Goal: Transaction & Acquisition: Purchase product/service

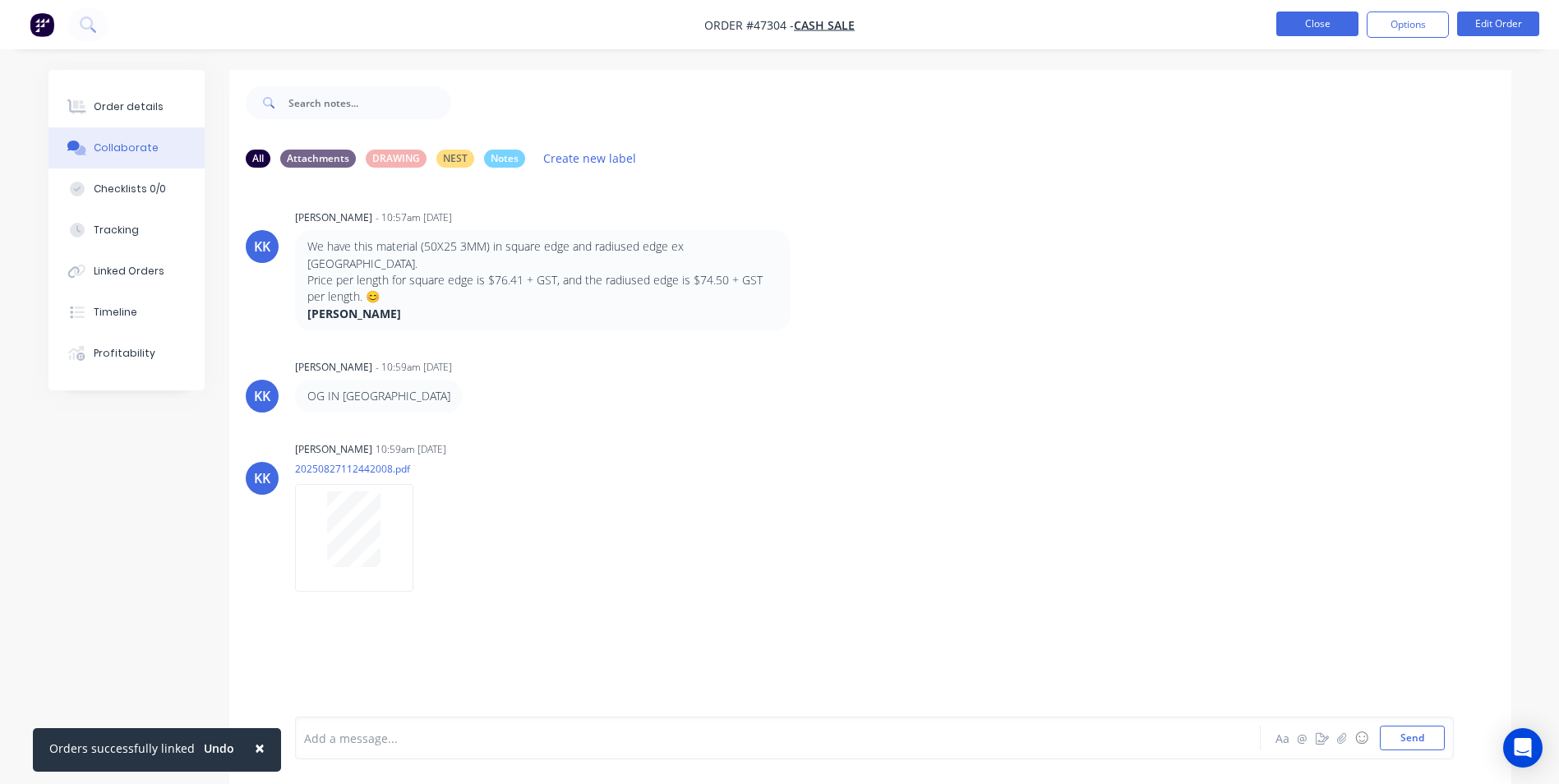
click at [1339, 27] on button "Close" at bounding box center [1317, 24] width 83 height 25
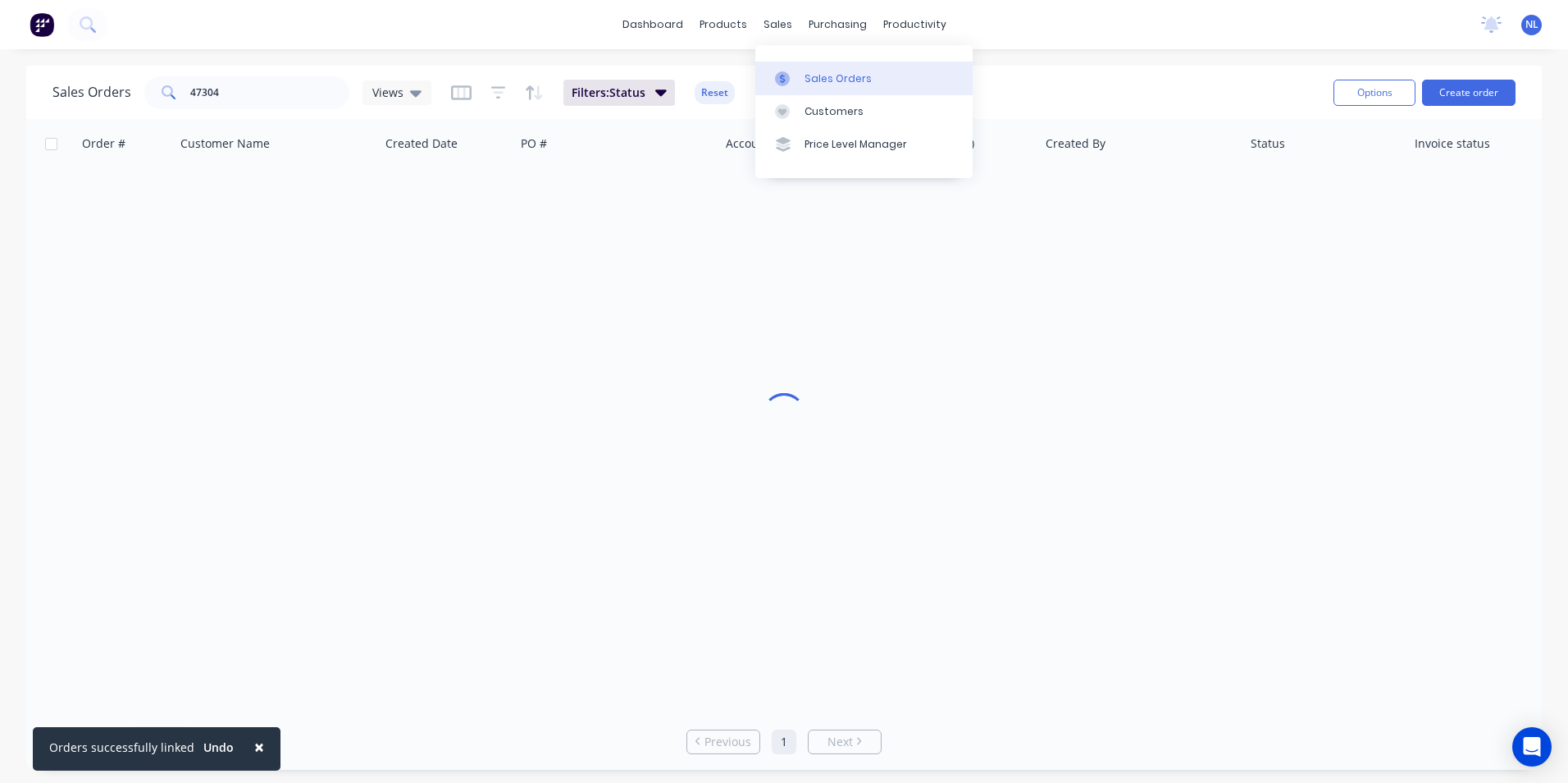
click at [794, 69] on link "Sales Orders" at bounding box center [864, 78] width 218 height 33
drag, startPoint x: 293, startPoint y: 96, endPoint x: 137, endPoint y: 112, distance: 156.8
click at [110, 120] on div "Sales Orders 47304 Views Filters: Status Reset Options Create order Order # Cus…" at bounding box center [784, 418] width 1516 height 704
type input "46603"
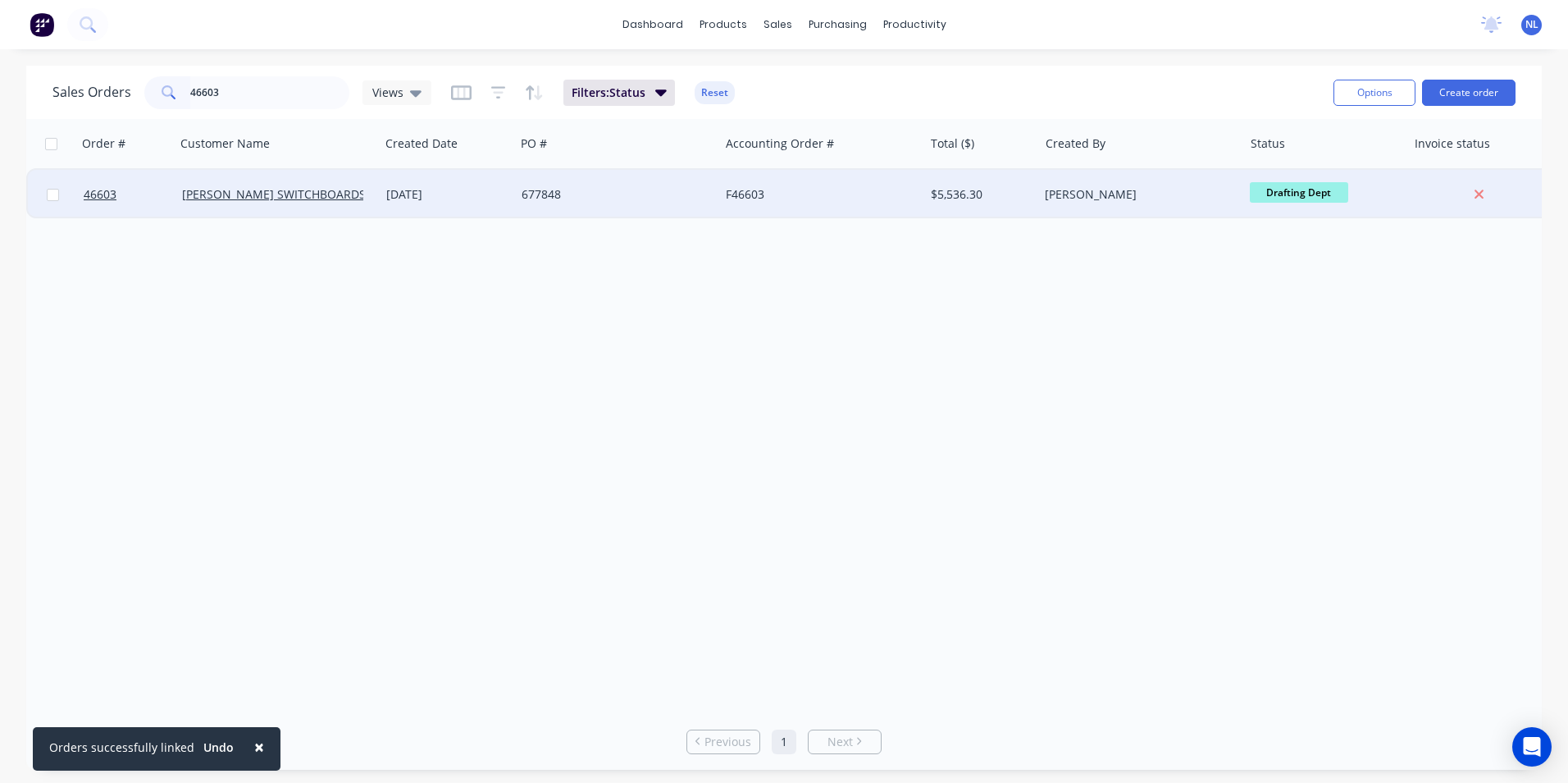
click at [568, 211] on div "677848" at bounding box center [617, 194] width 204 height 49
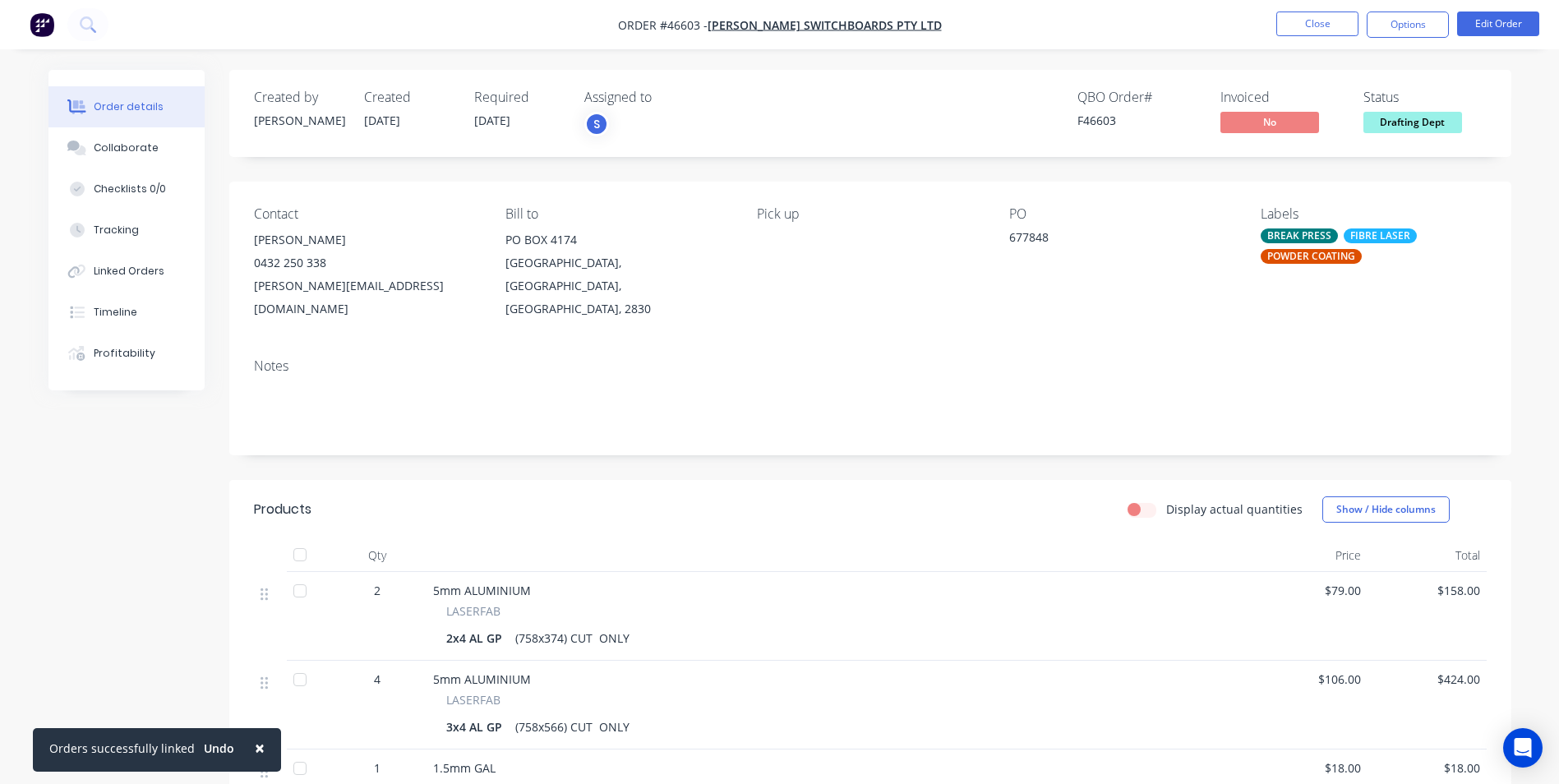
scroll to position [164, 0]
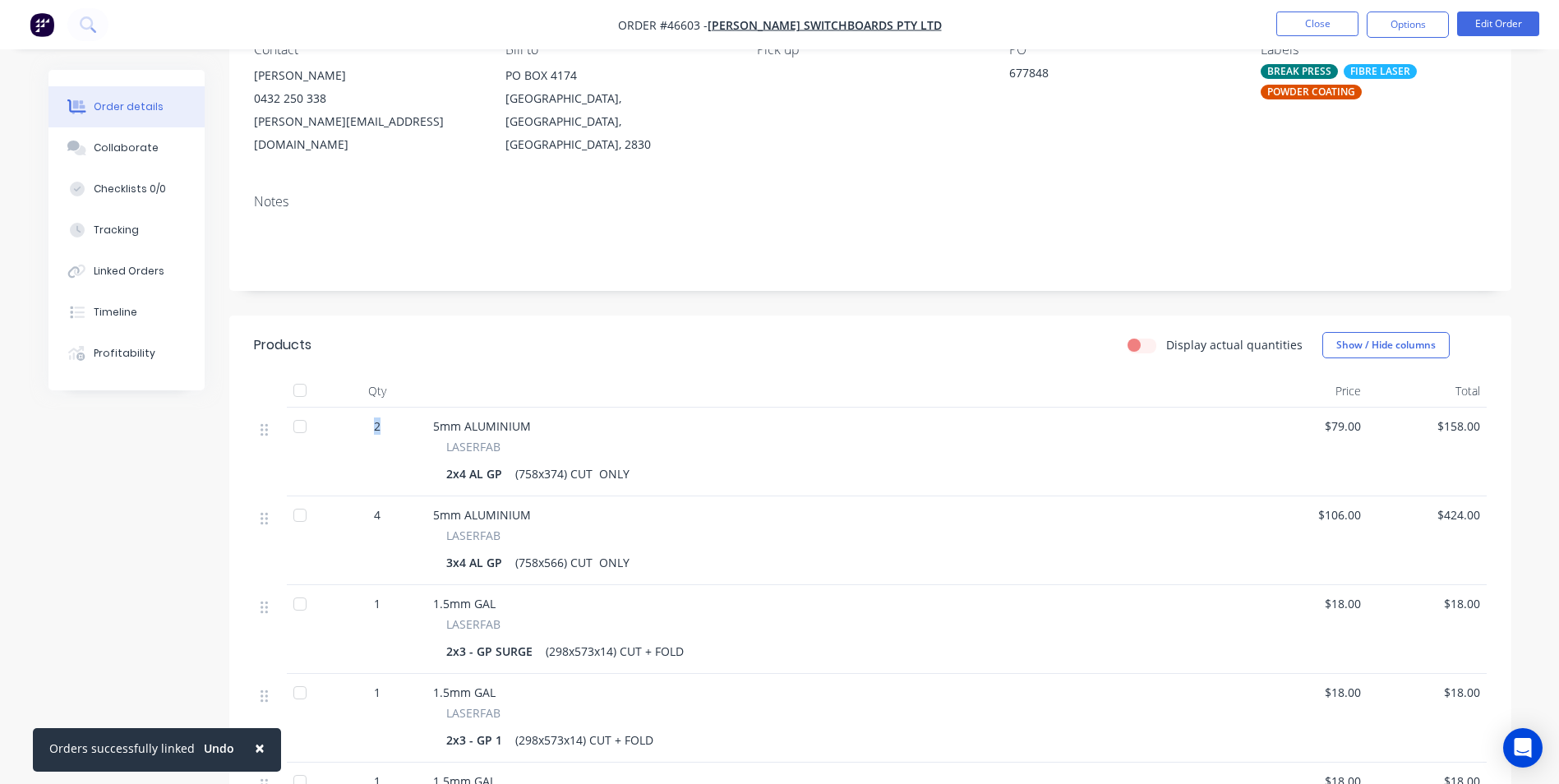
drag, startPoint x: 394, startPoint y: 401, endPoint x: 367, endPoint y: 408, distance: 27.9
click at [367, 417] on div "2" at bounding box center [377, 426] width 85 height 17
drag, startPoint x: 367, startPoint y: 408, endPoint x: 823, endPoint y: 466, distance: 459.7
click at [823, 466] on div "5mm ALUMINIUM LASERFAB 2x4 AL GP (758x374) CUT ONLY" at bounding box center [837, 452] width 822 height 89
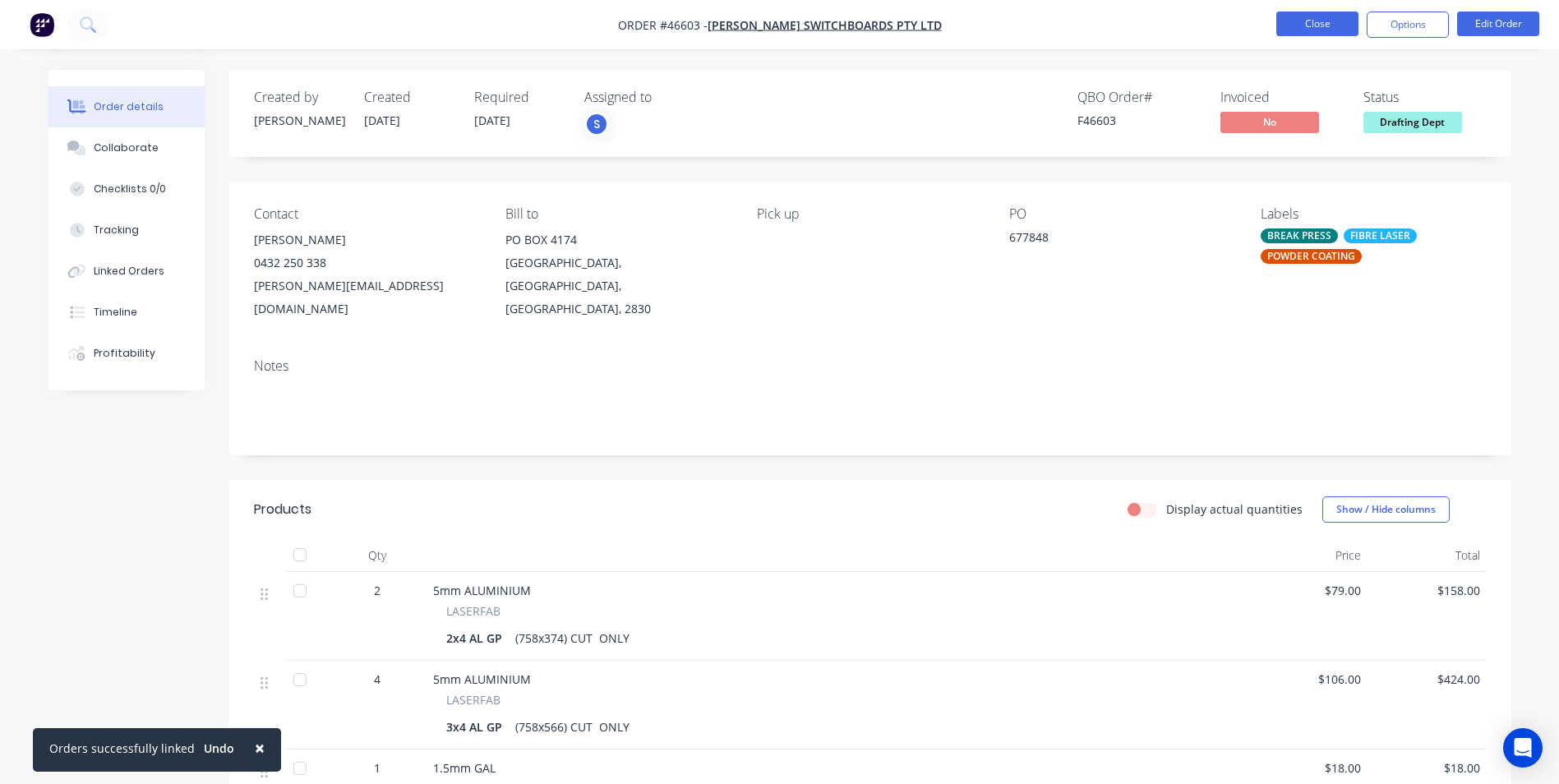
click at [1319, 31] on button "Close" at bounding box center [1317, 24] width 83 height 25
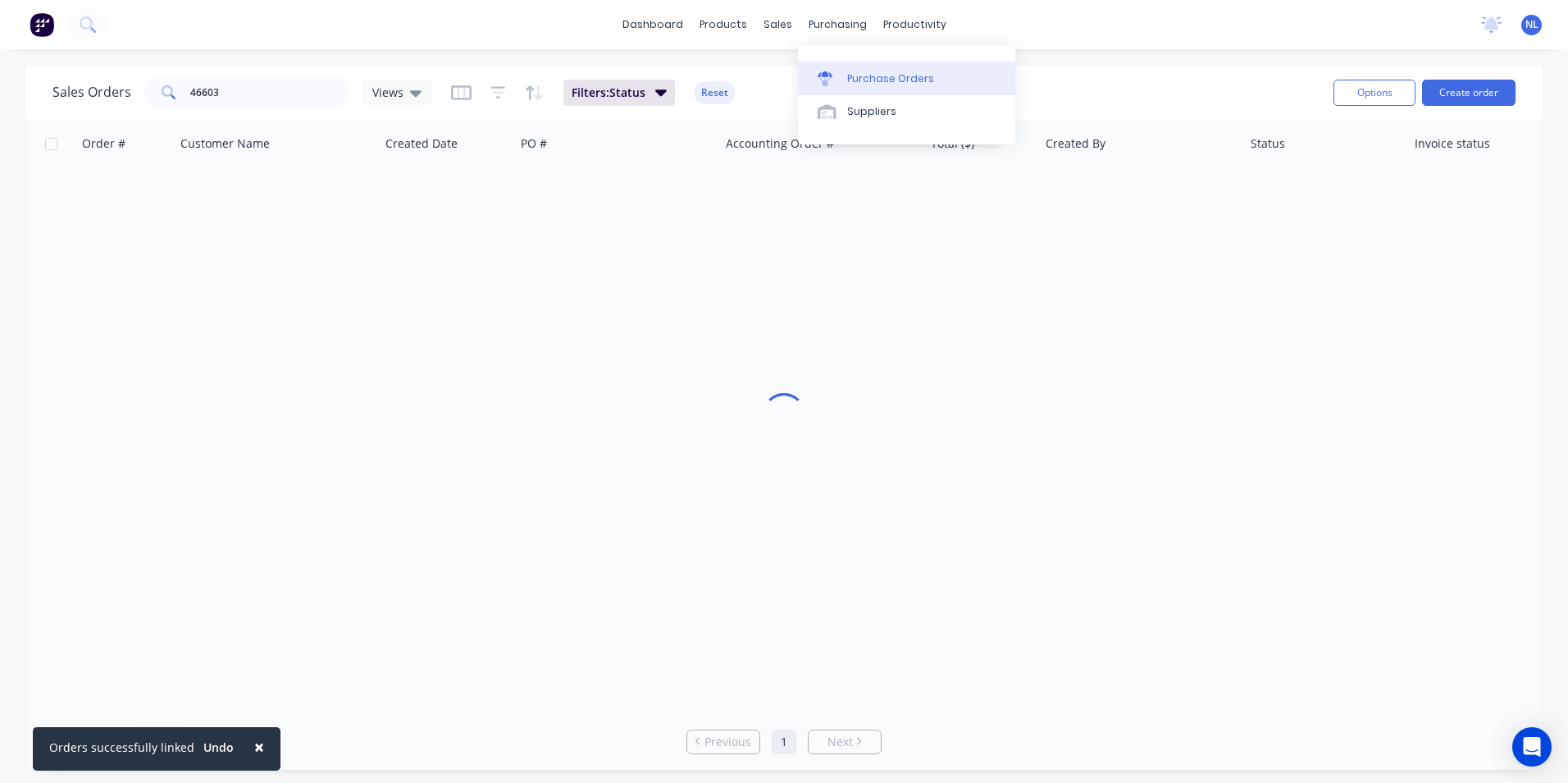
click at [867, 74] on div "Purchase Orders" at bounding box center [890, 79] width 87 height 15
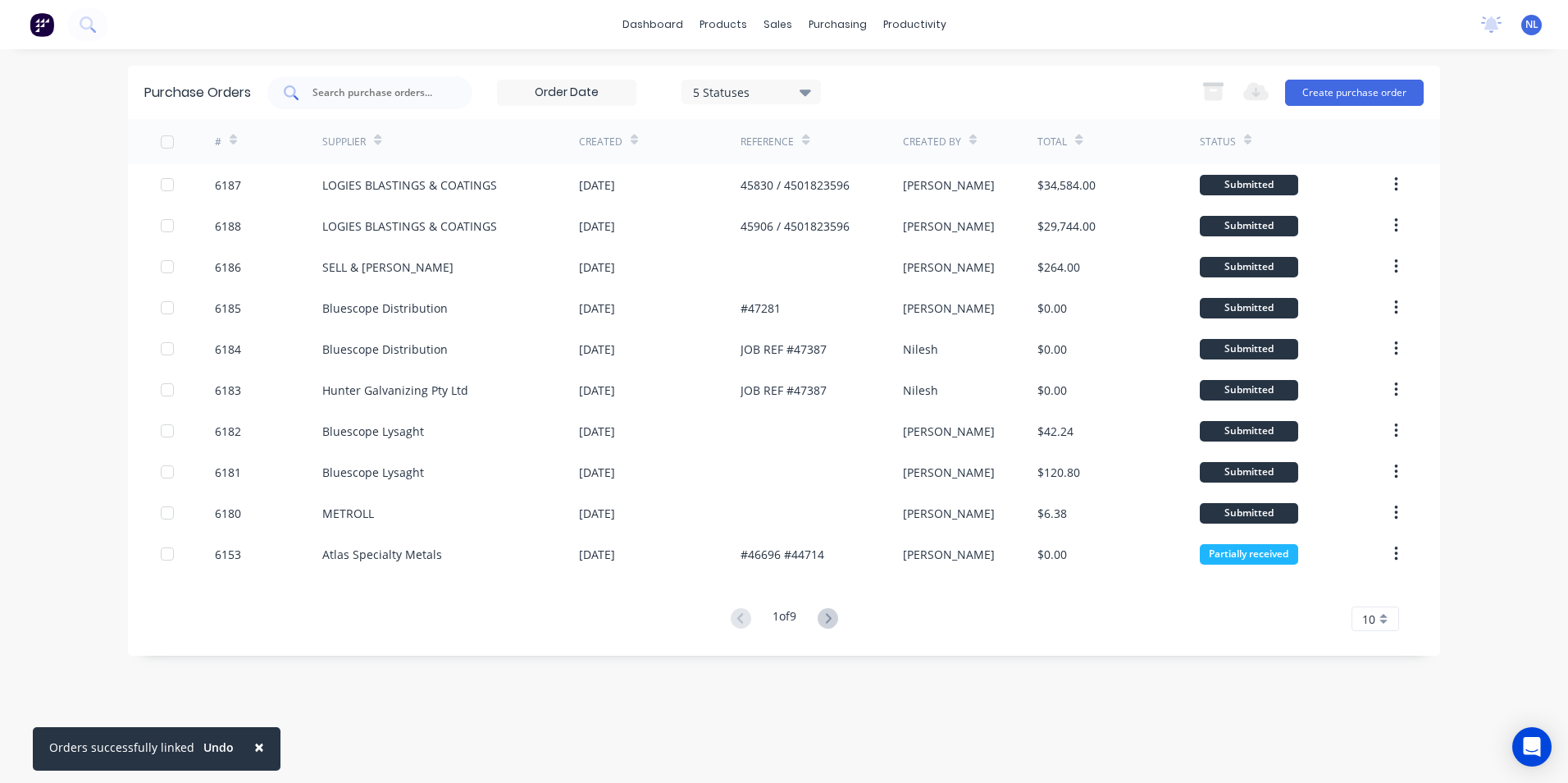
click at [396, 103] on div at bounding box center [370, 93] width 205 height 33
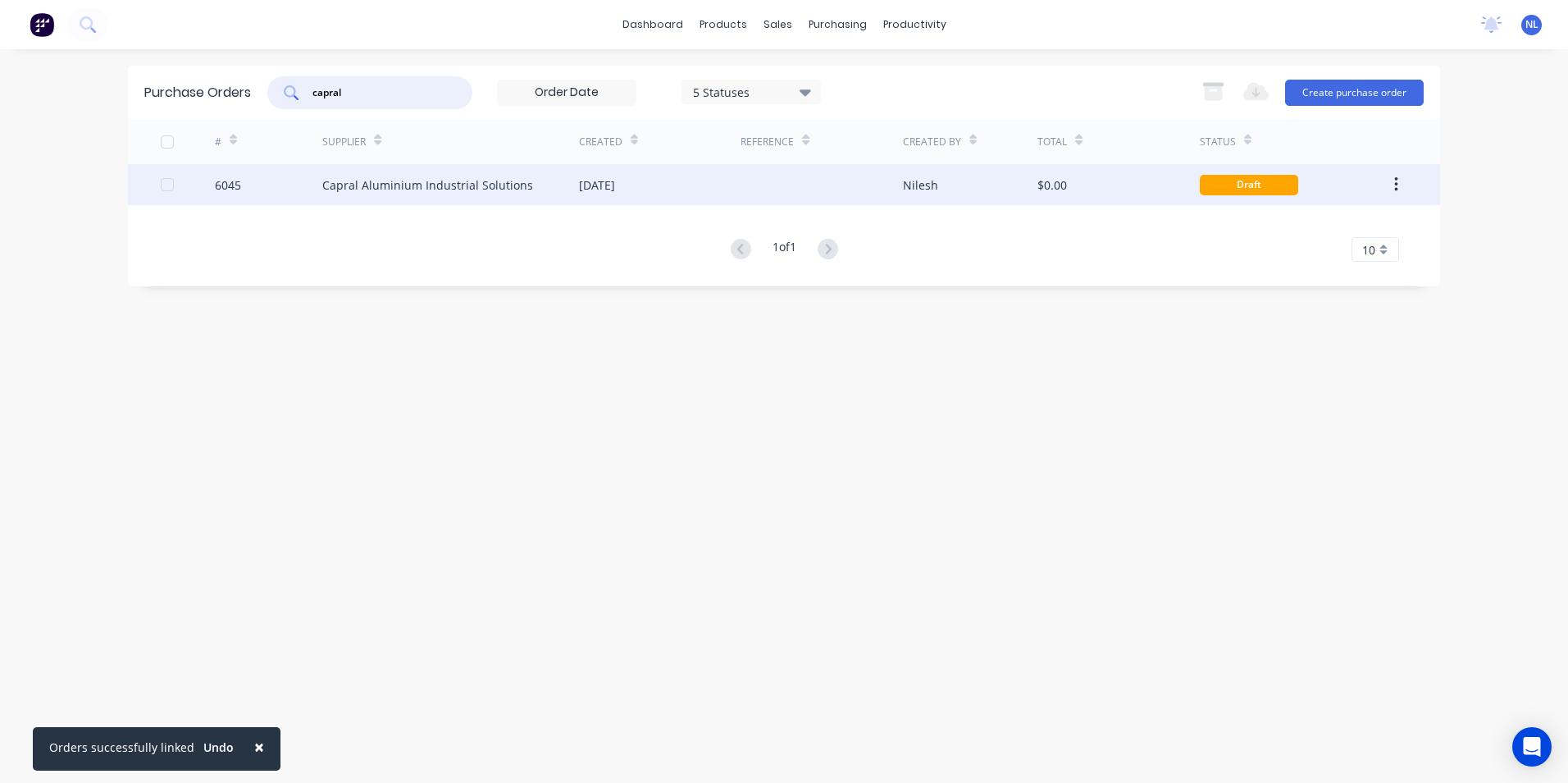
type input "capral"
click at [815, 179] on div at bounding box center [821, 184] width 162 height 41
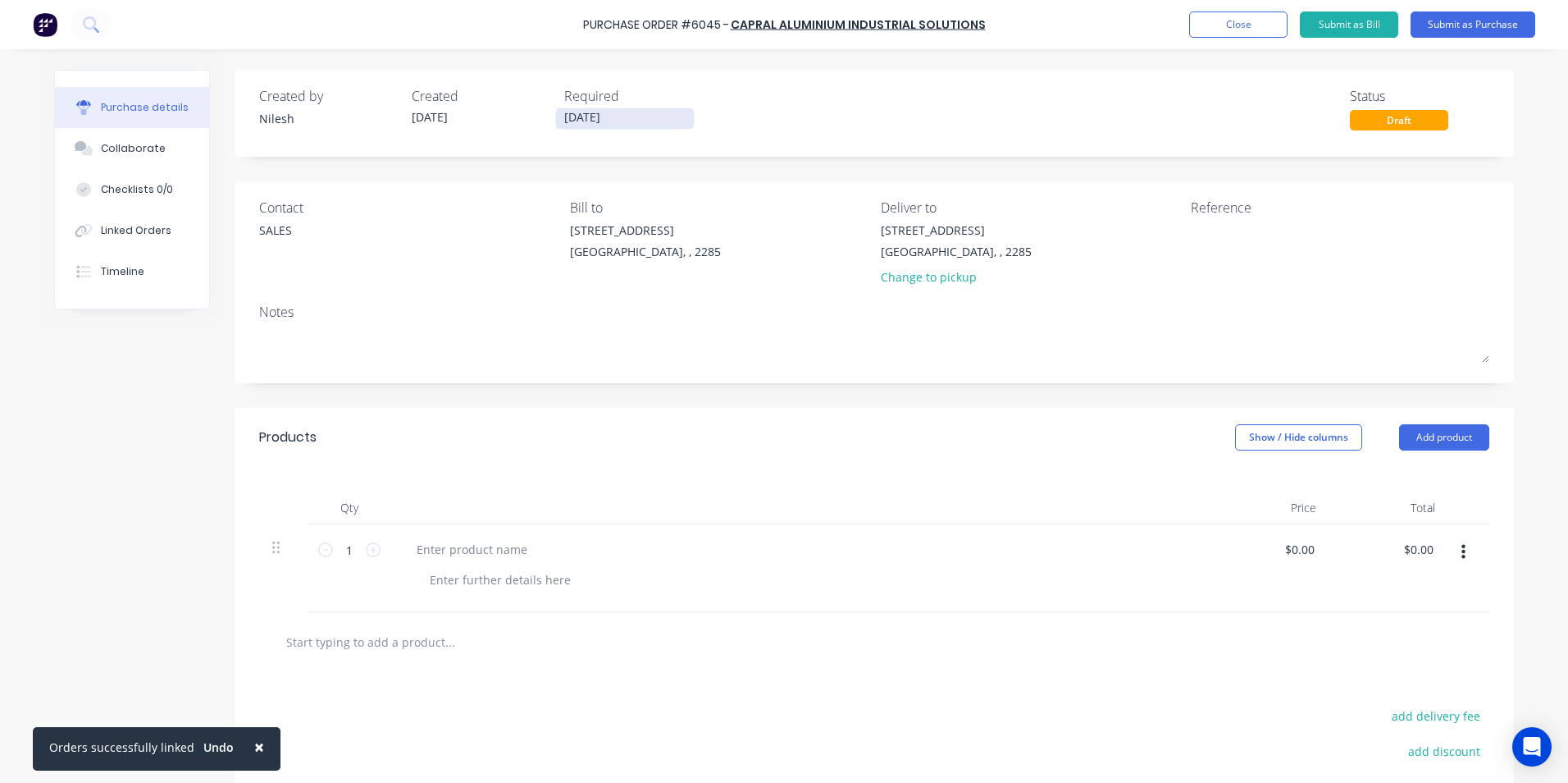
click at [631, 115] on input "[DATE]" at bounding box center [625, 118] width 138 height 21
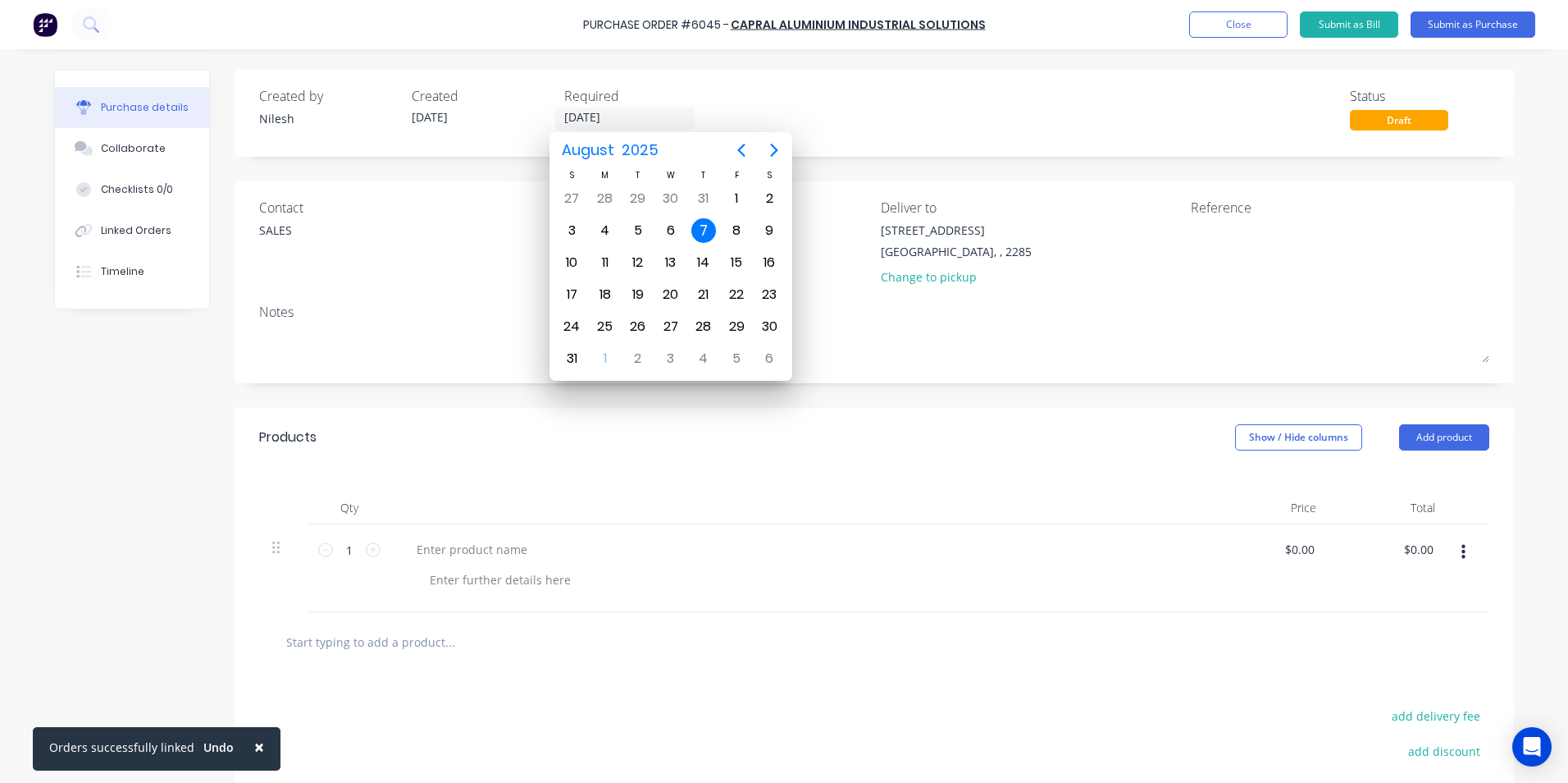
click at [467, 103] on div "Created" at bounding box center [481, 96] width 139 height 20
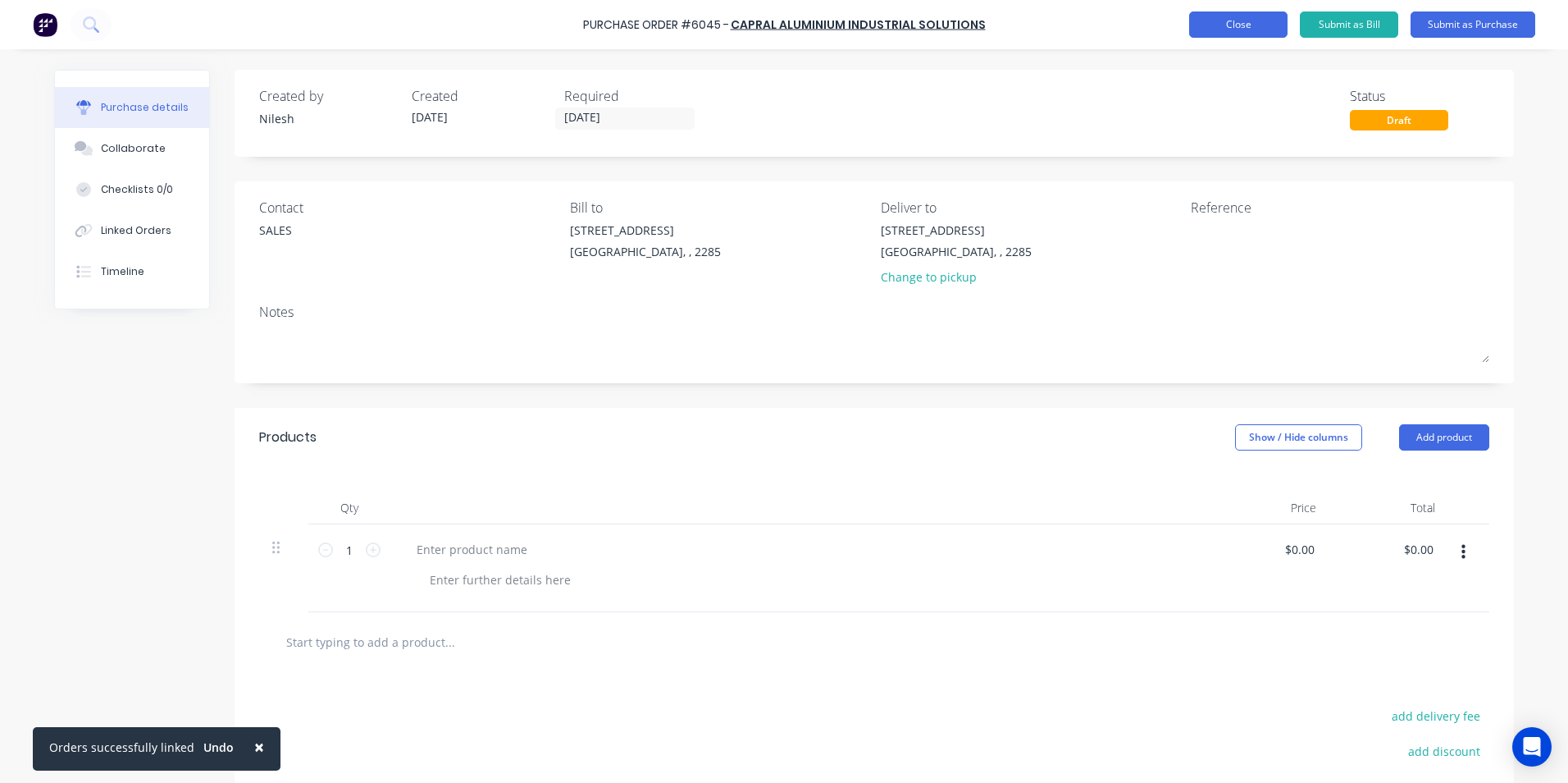
click at [1235, 25] on button "Close" at bounding box center [1239, 25] width 98 height 27
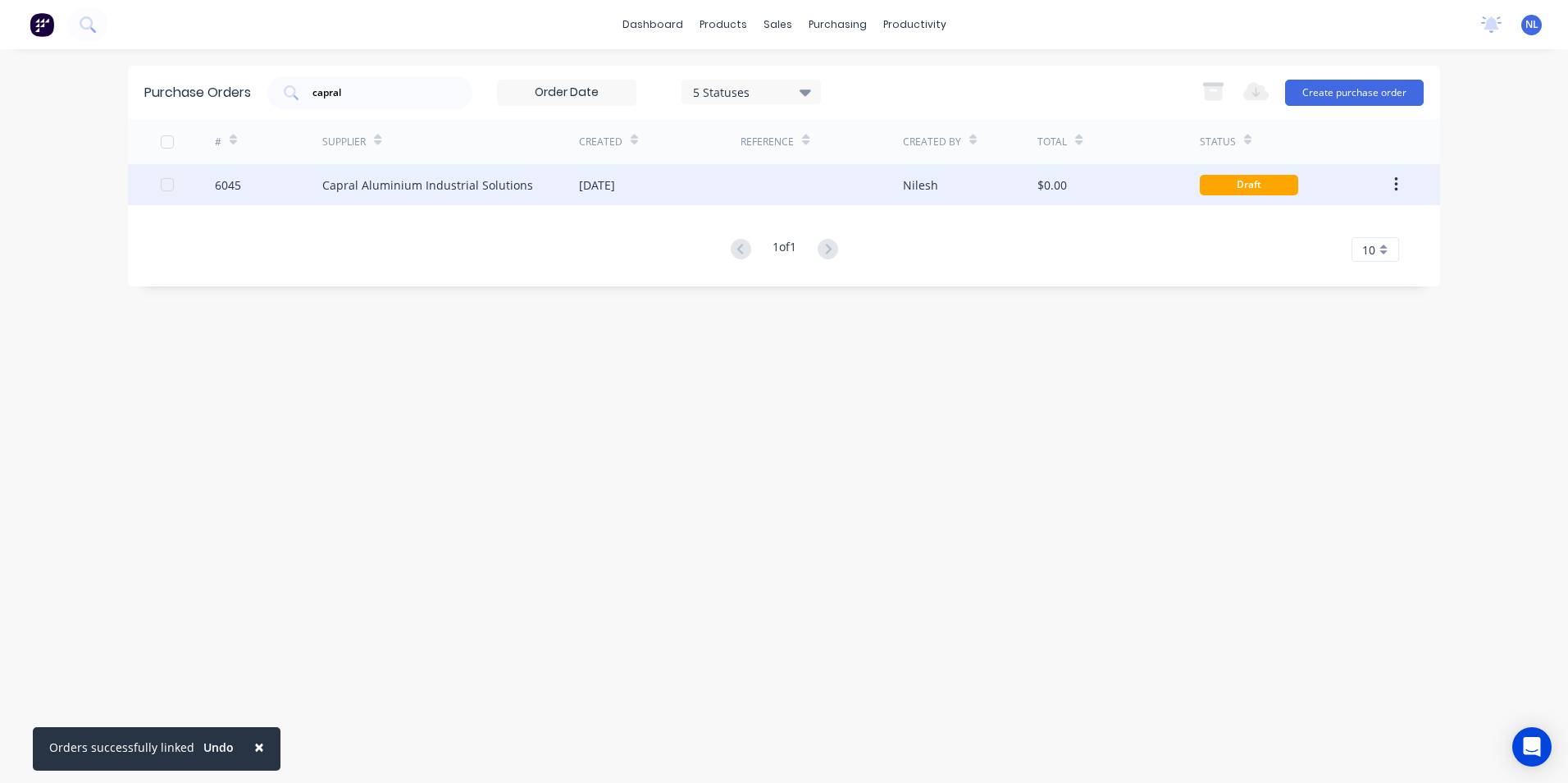
click at [1402, 185] on button "button" at bounding box center [1396, 184] width 39 height 29
click at [1352, 219] on div "Archive" at bounding box center [1337, 227] width 126 height 24
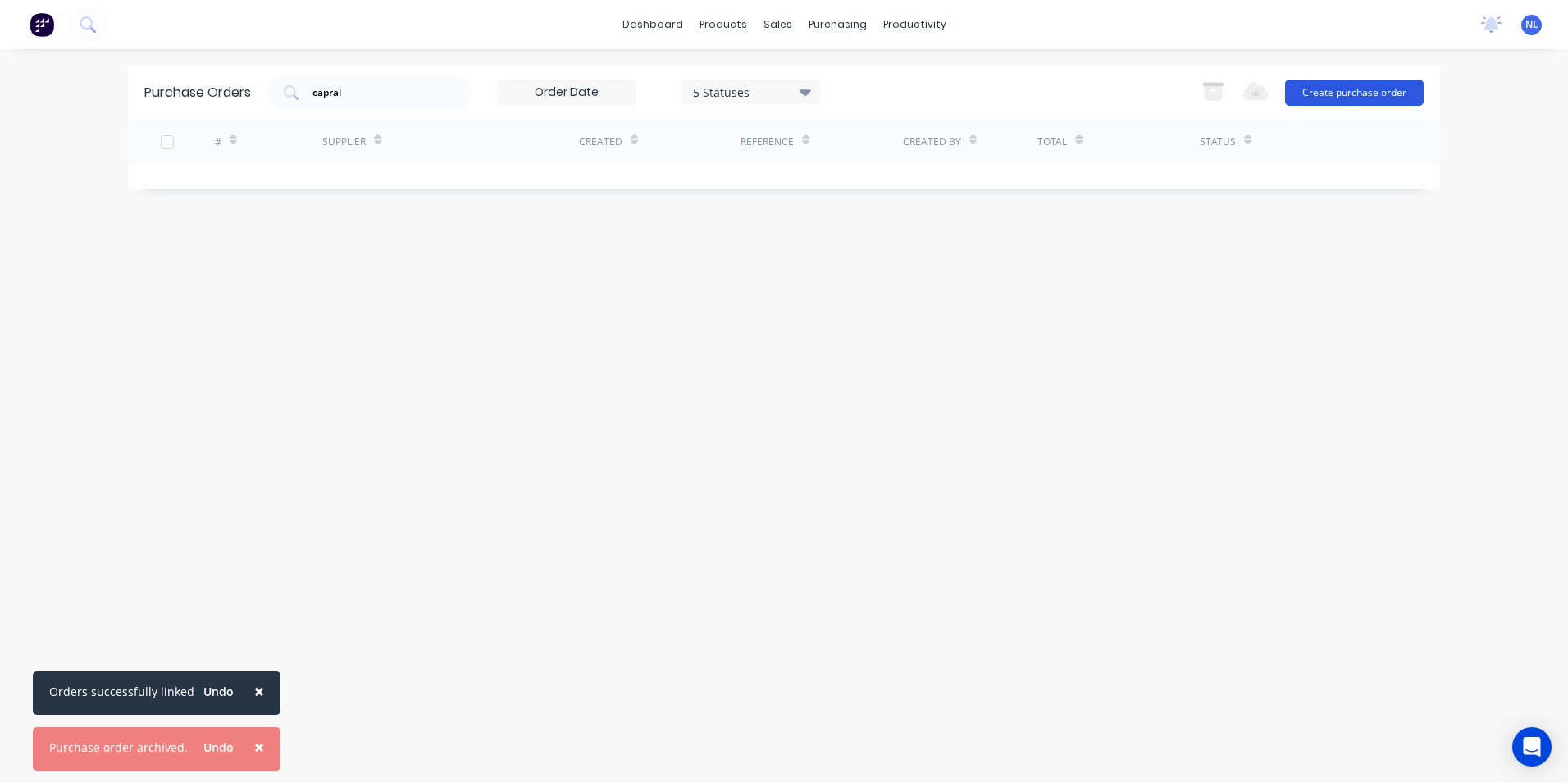
click at [1293, 94] on button "Create purchase order" at bounding box center [1354, 93] width 138 height 27
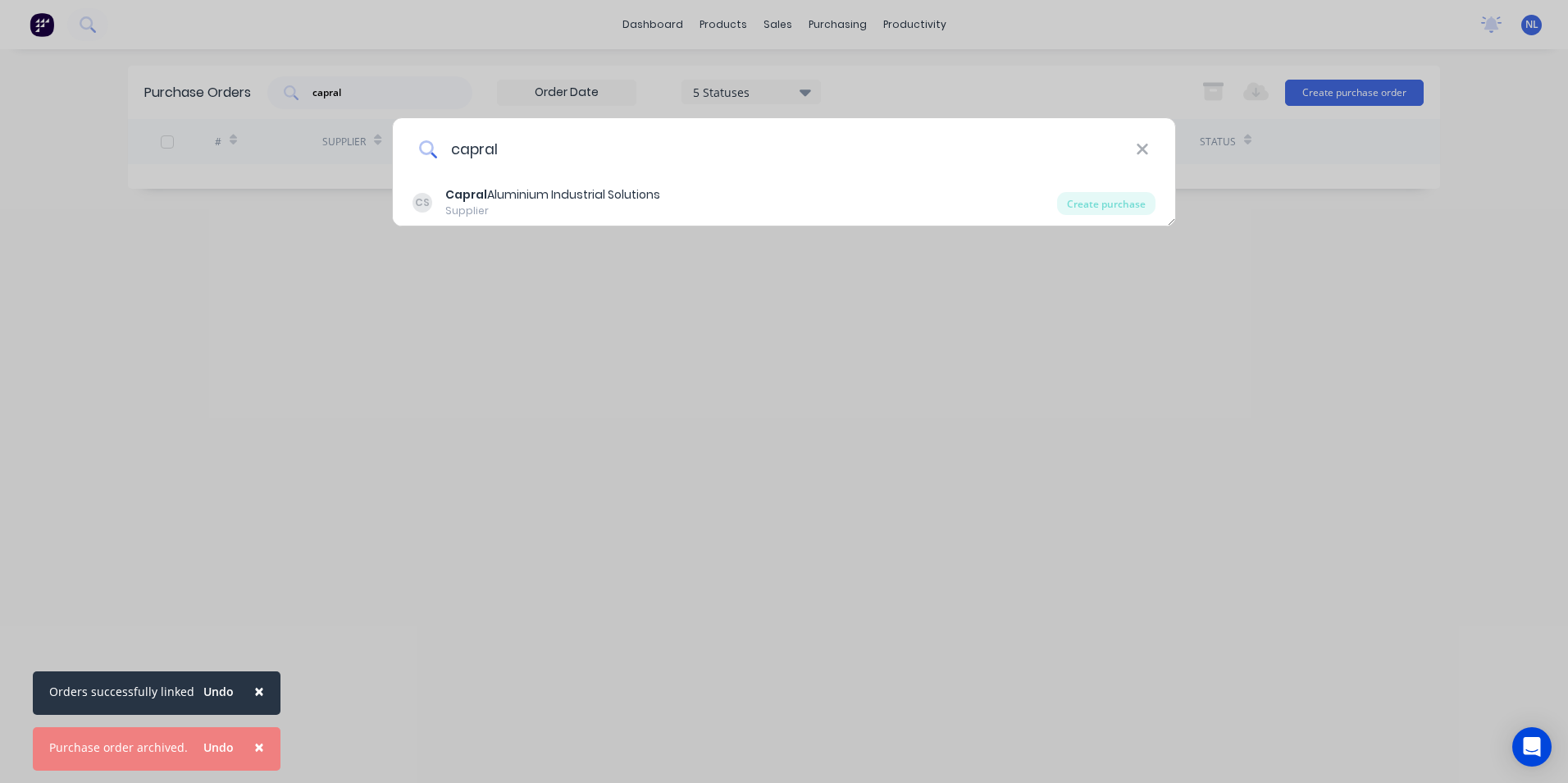
type input "CAPRAL"
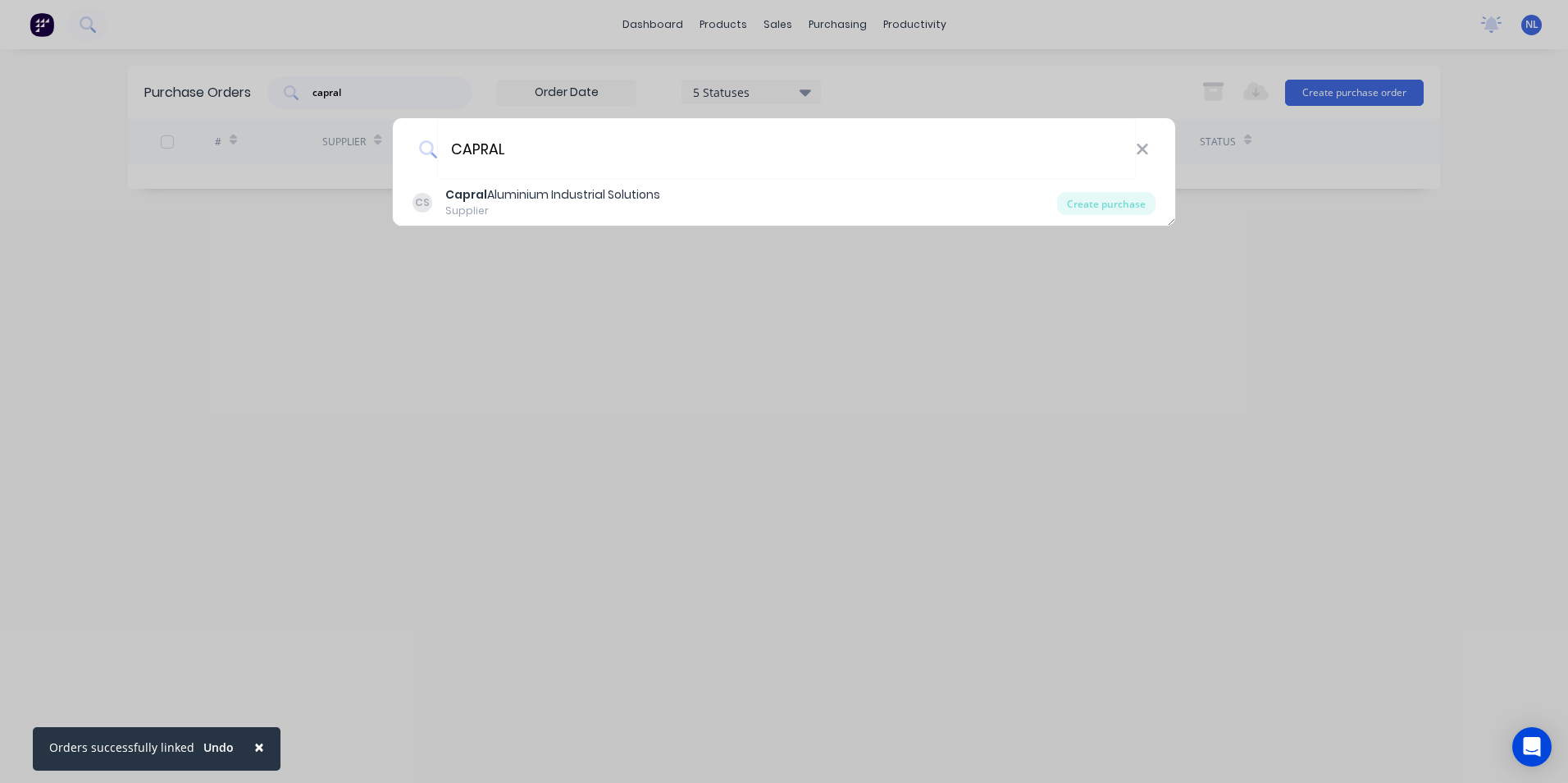
click at [1112, 197] on div "Create purchase" at bounding box center [1106, 204] width 98 height 23
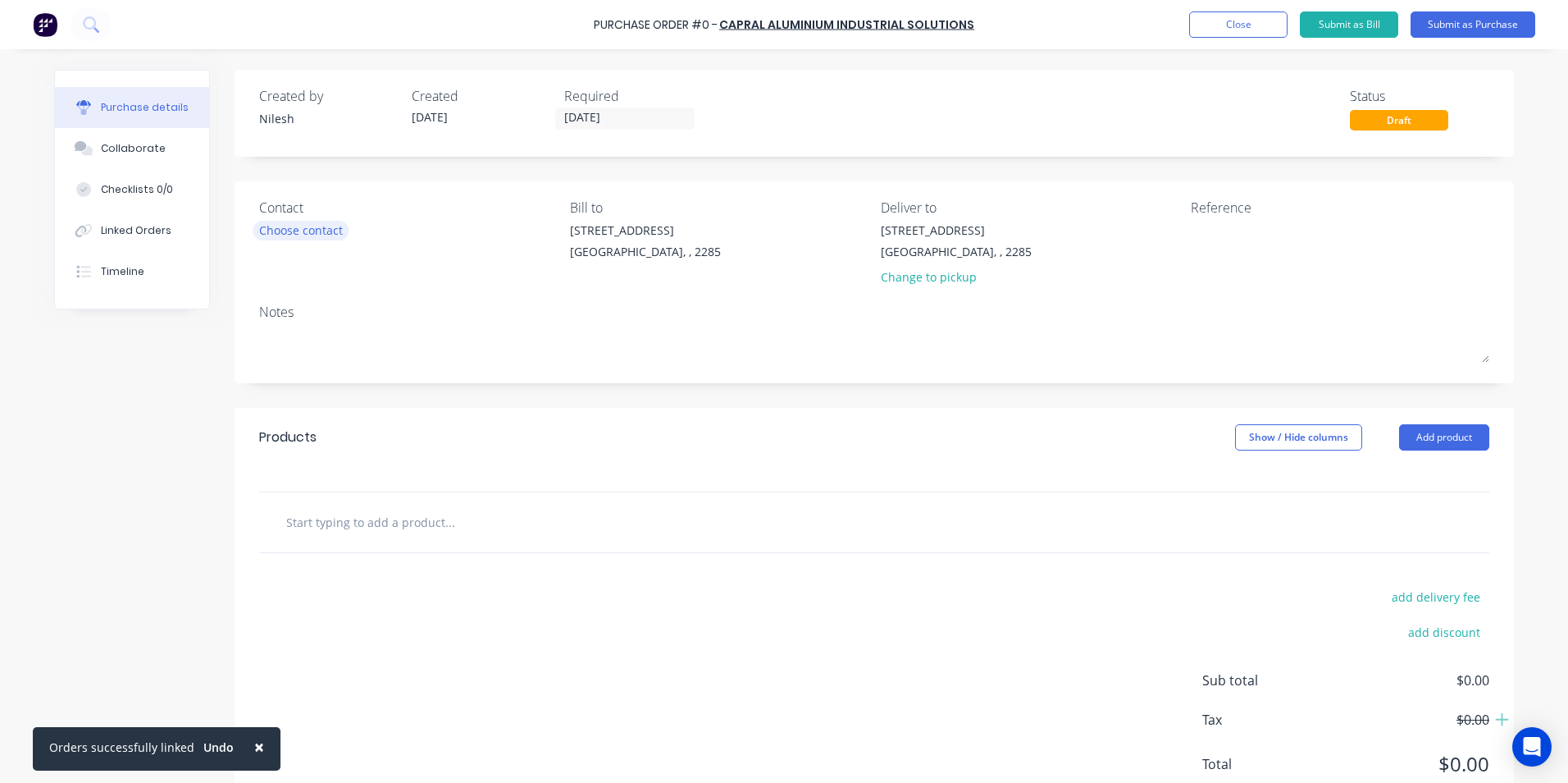
click at [307, 238] on div "Choose contact" at bounding box center [301, 230] width 83 height 17
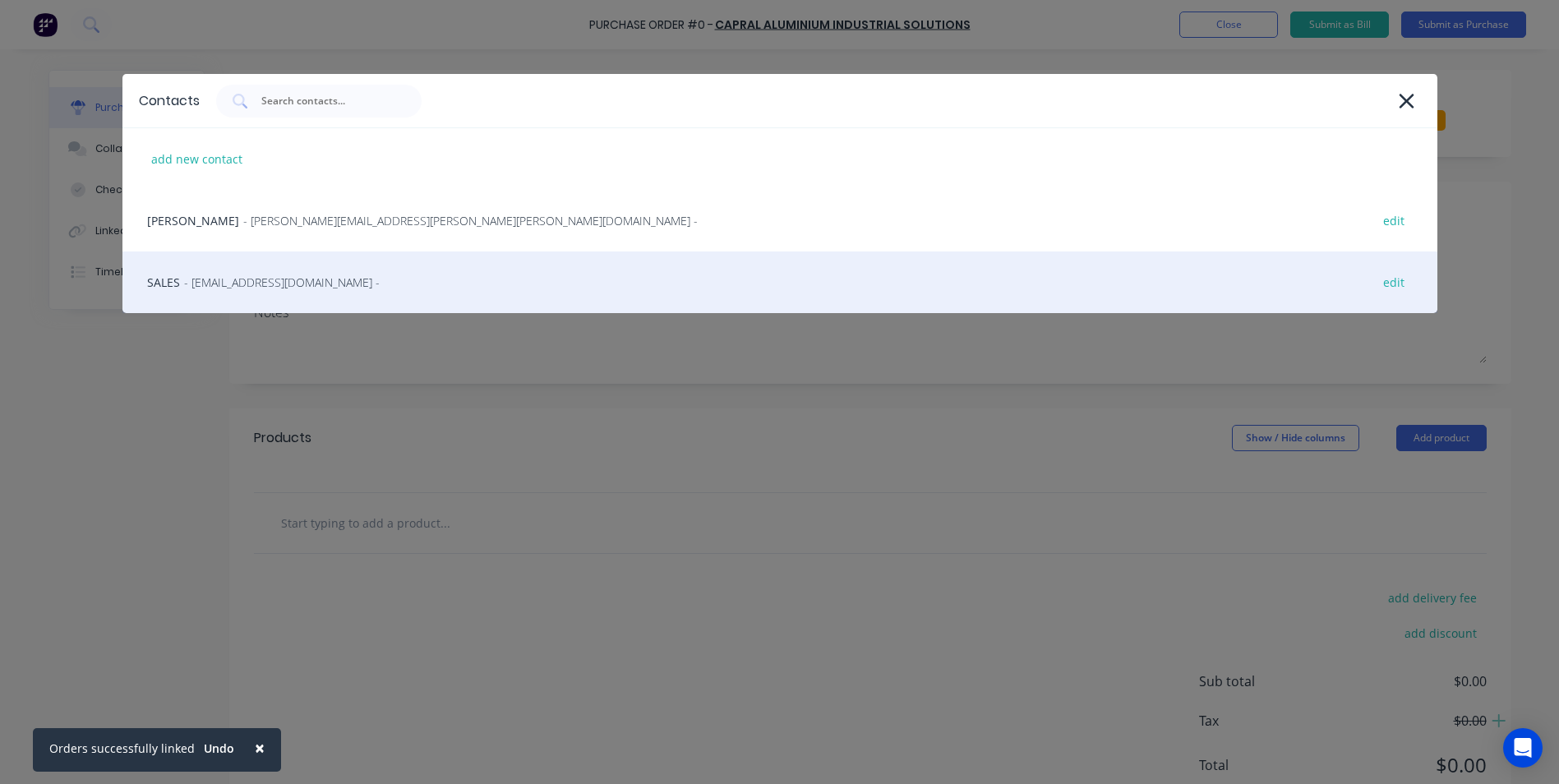
click at [307, 281] on span "- [EMAIL_ADDRESS][DOMAIN_NAME] -" at bounding box center [282, 283] width 195 height 17
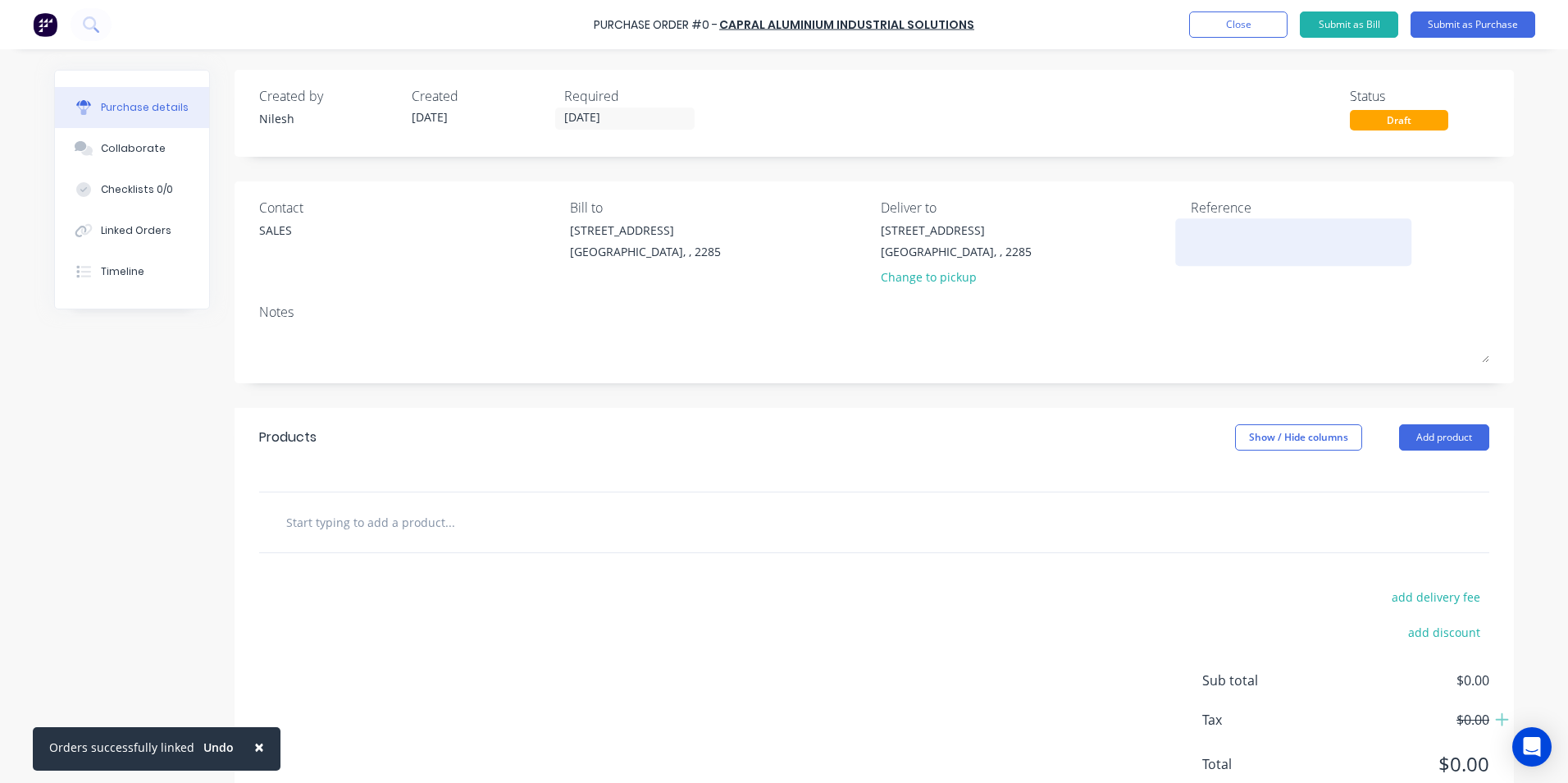
click at [1220, 234] on textarea at bounding box center [1294, 240] width 205 height 37
type textarea "j"
type textarea "JOB REF: #473"
type textarea "x"
type textarea "JOB REF: #4730"
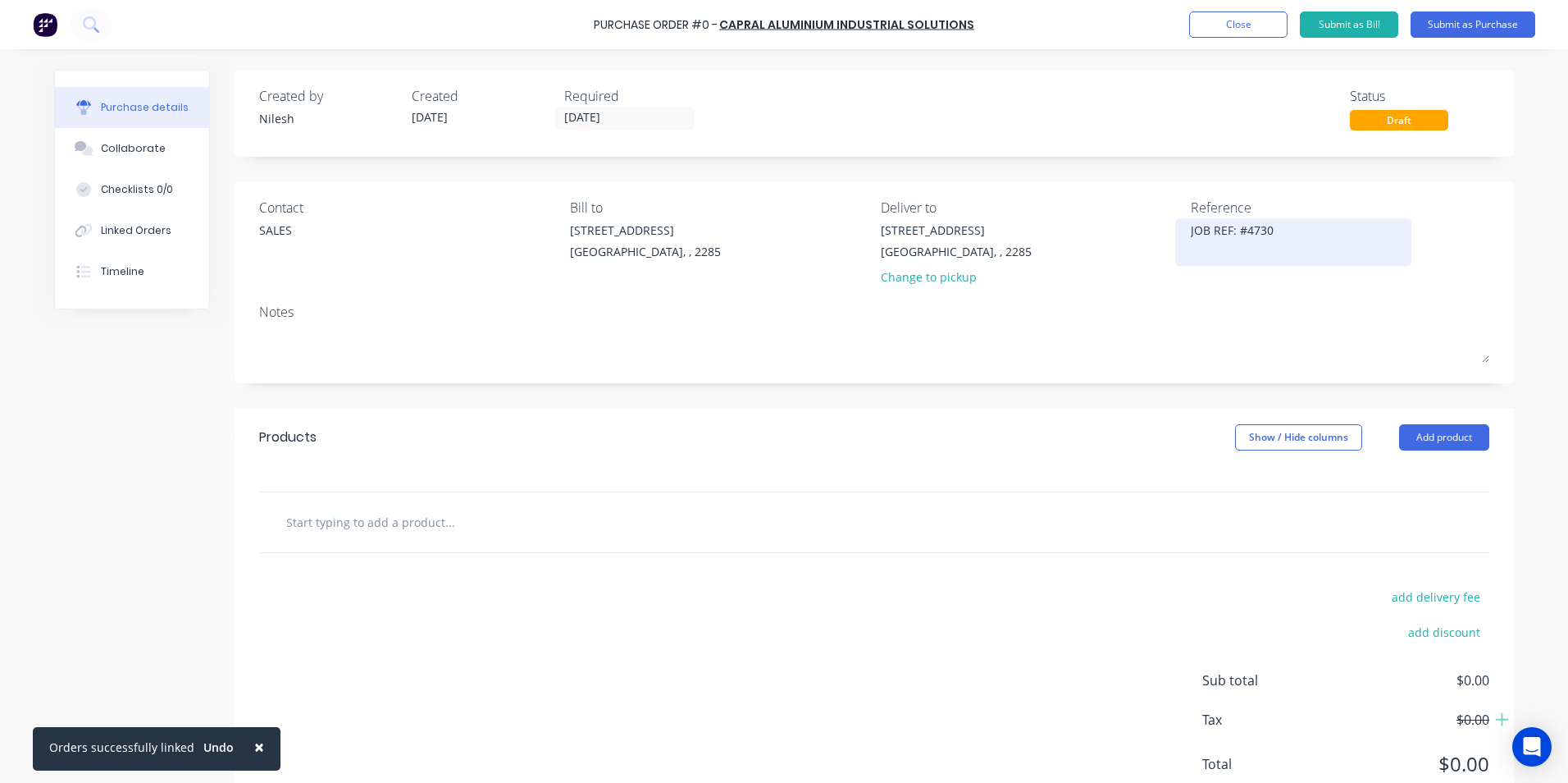
type textarea "x"
type textarea "JOB REF: #47304"
type textarea "x"
type textarea "JOB REF: #47304"
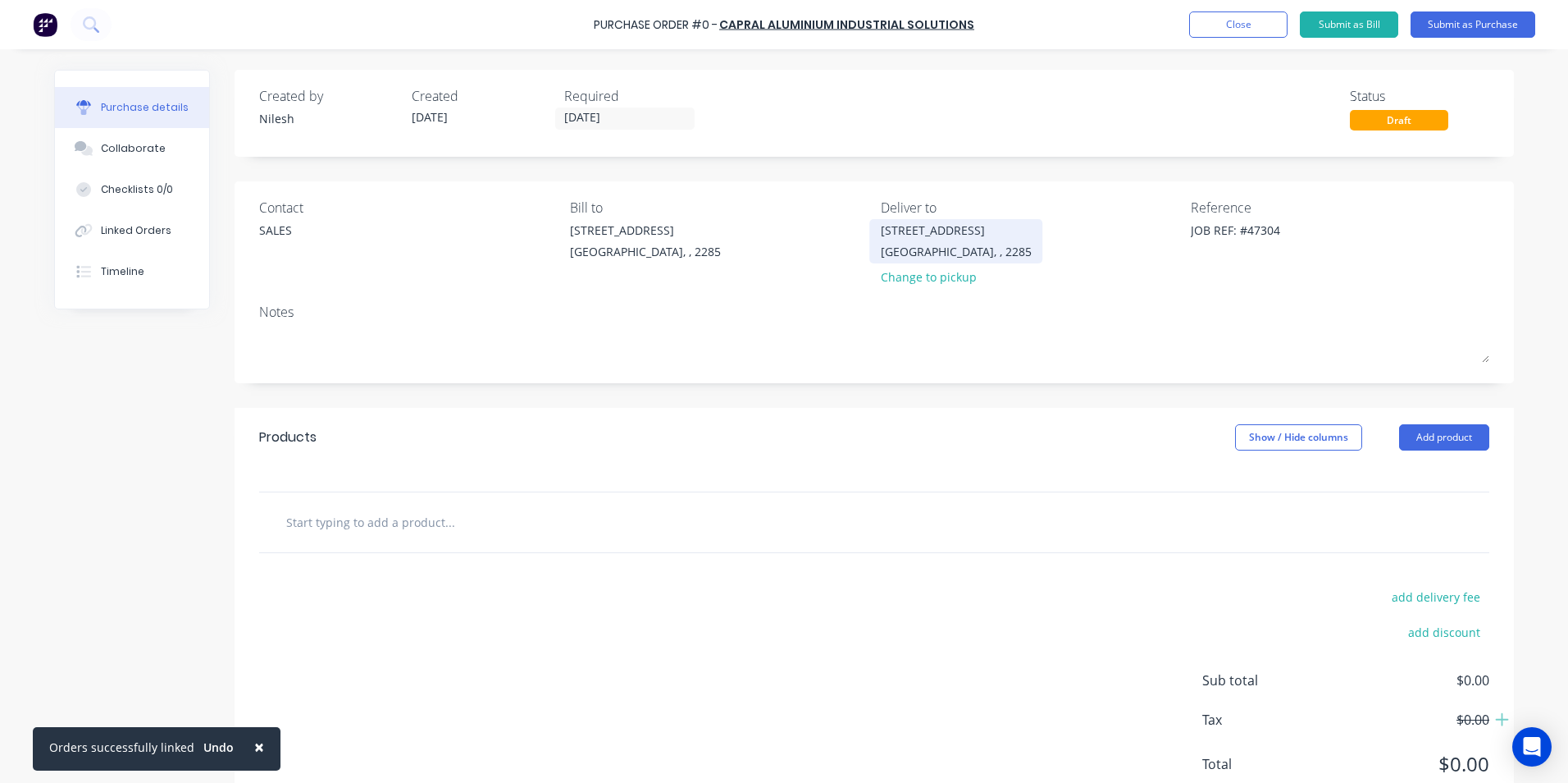
click at [943, 248] on div "[GEOGRAPHIC_DATA], , 2285" at bounding box center [956, 252] width 150 height 17
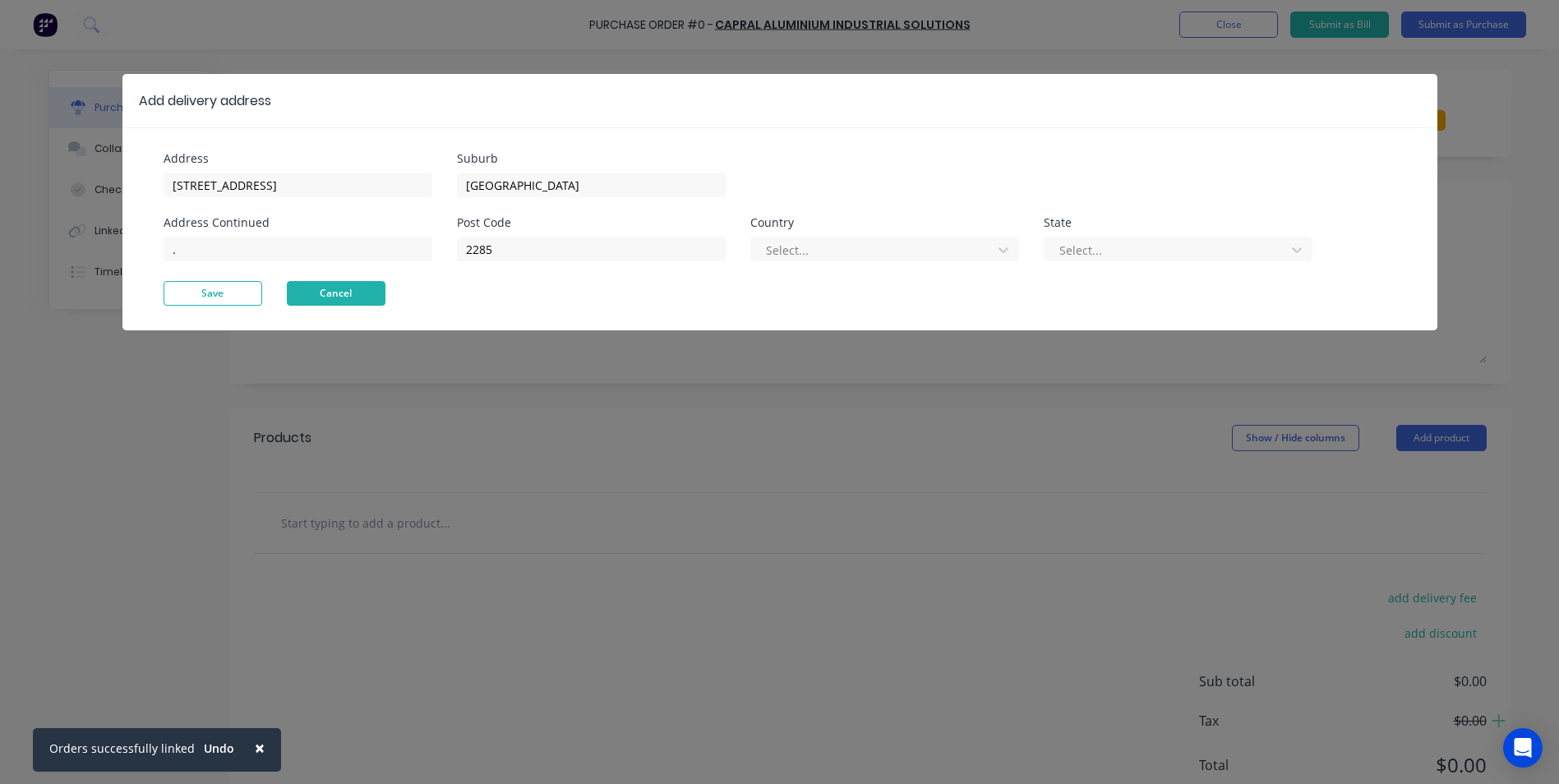
click at [303, 300] on button "Cancel" at bounding box center [337, 293] width 99 height 25
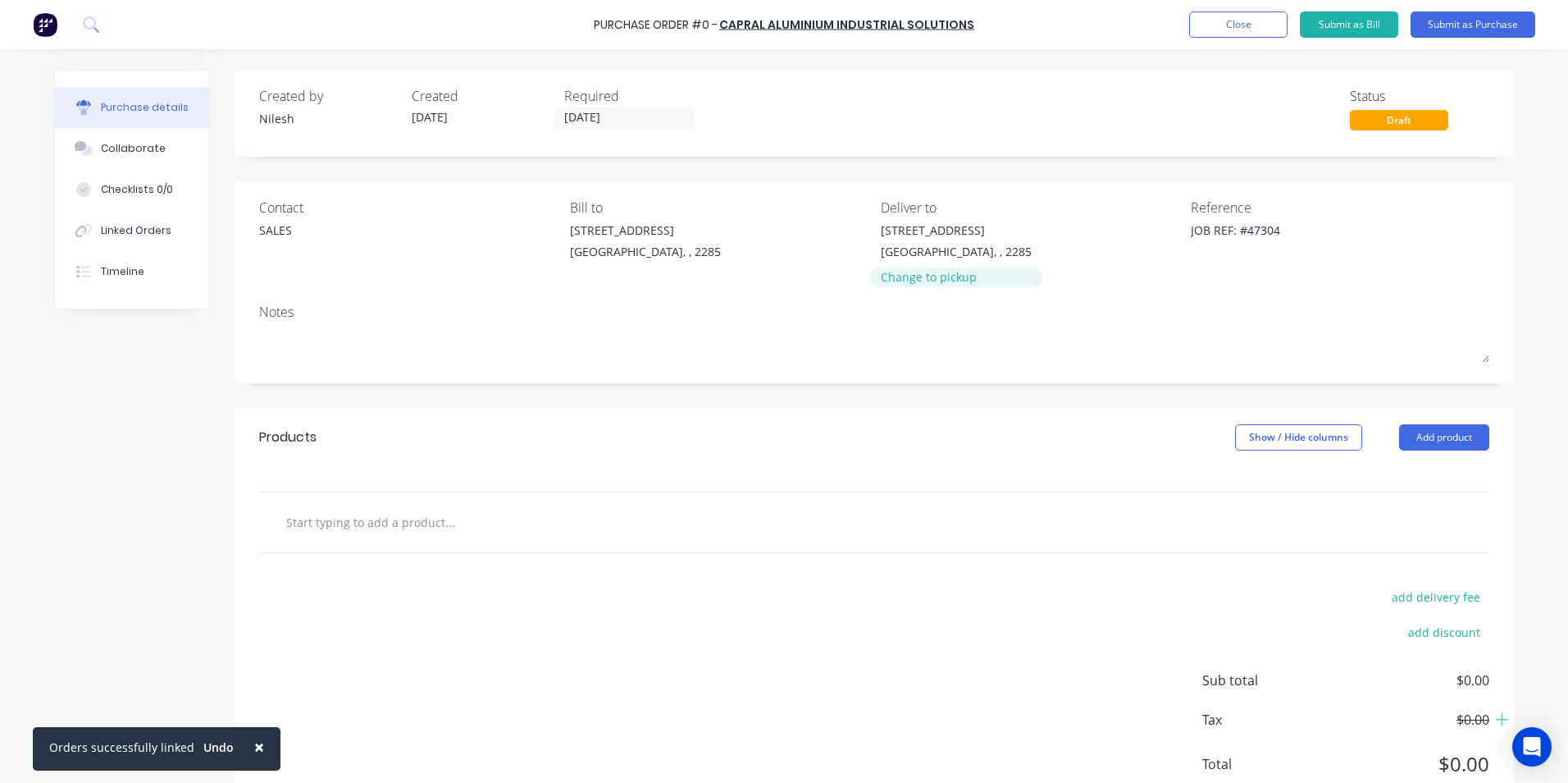
click at [940, 278] on div "Change to pickup" at bounding box center [956, 276] width 150 height 17
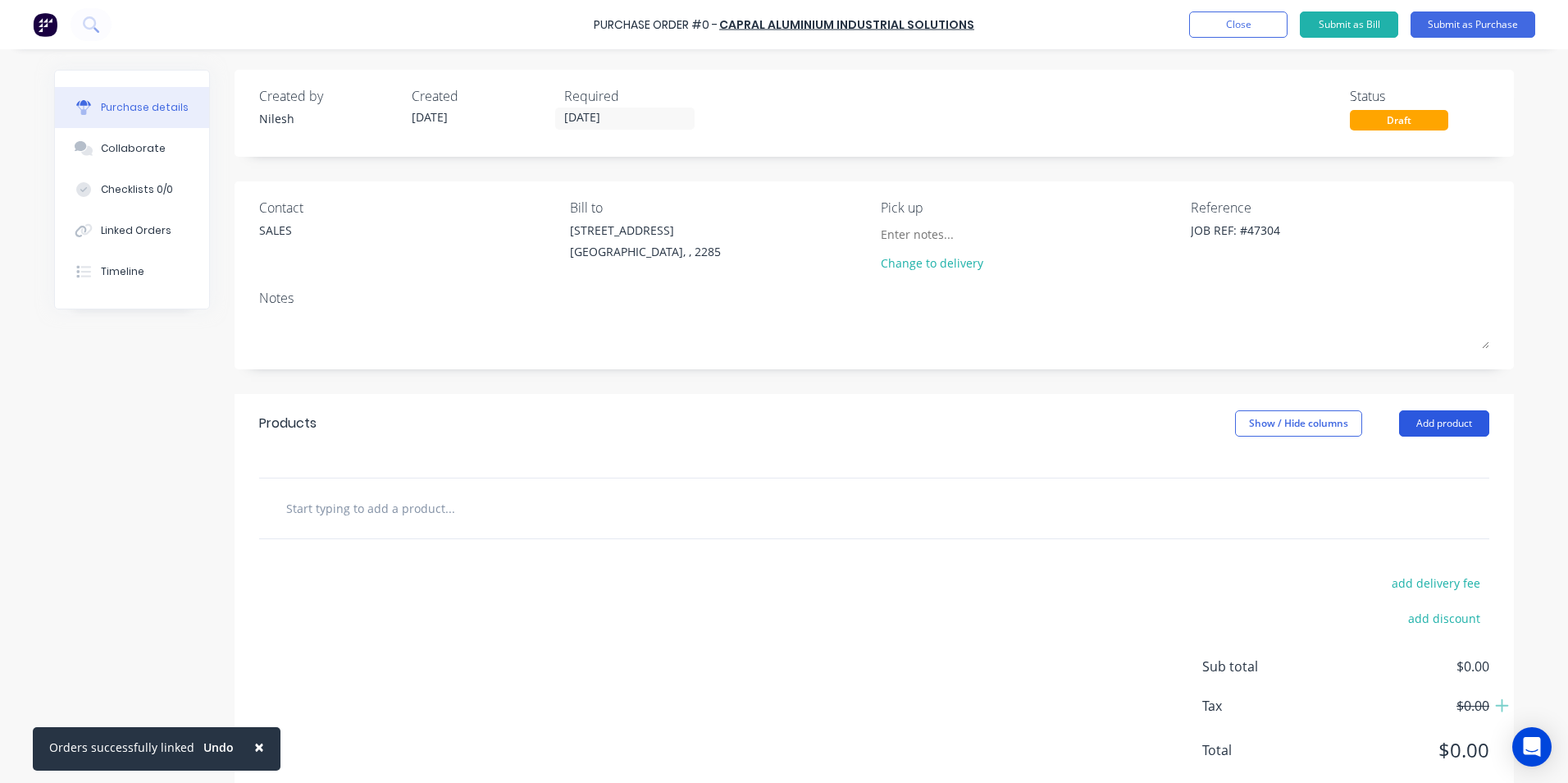
type textarea "x"
click at [1424, 416] on button "Add product" at bounding box center [1444, 423] width 90 height 27
